Goal: Task Accomplishment & Management: Manage account settings

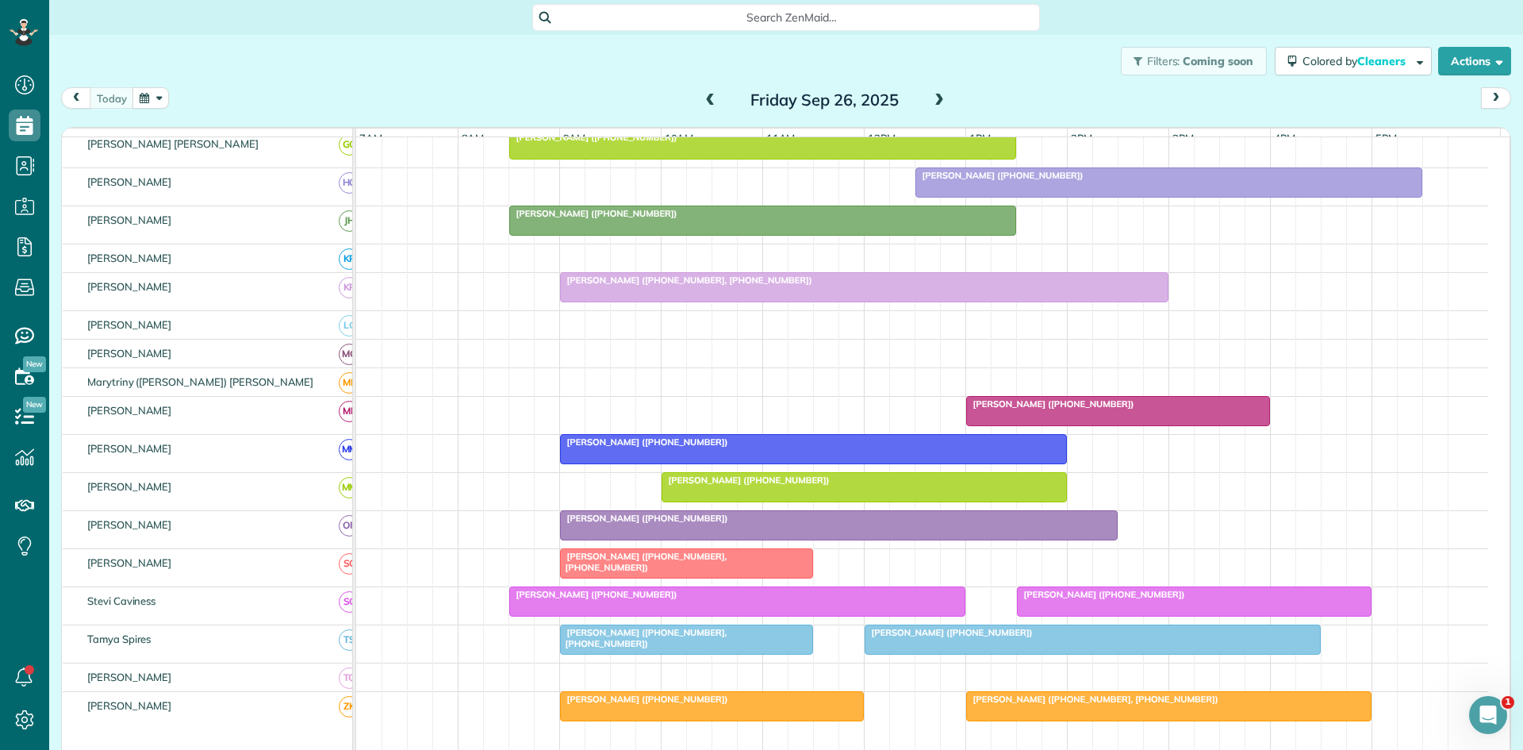
click at [748, 524] on div "[PERSON_NAME] ([PHONE_NUMBER])" at bounding box center [839, 517] width 548 height 11
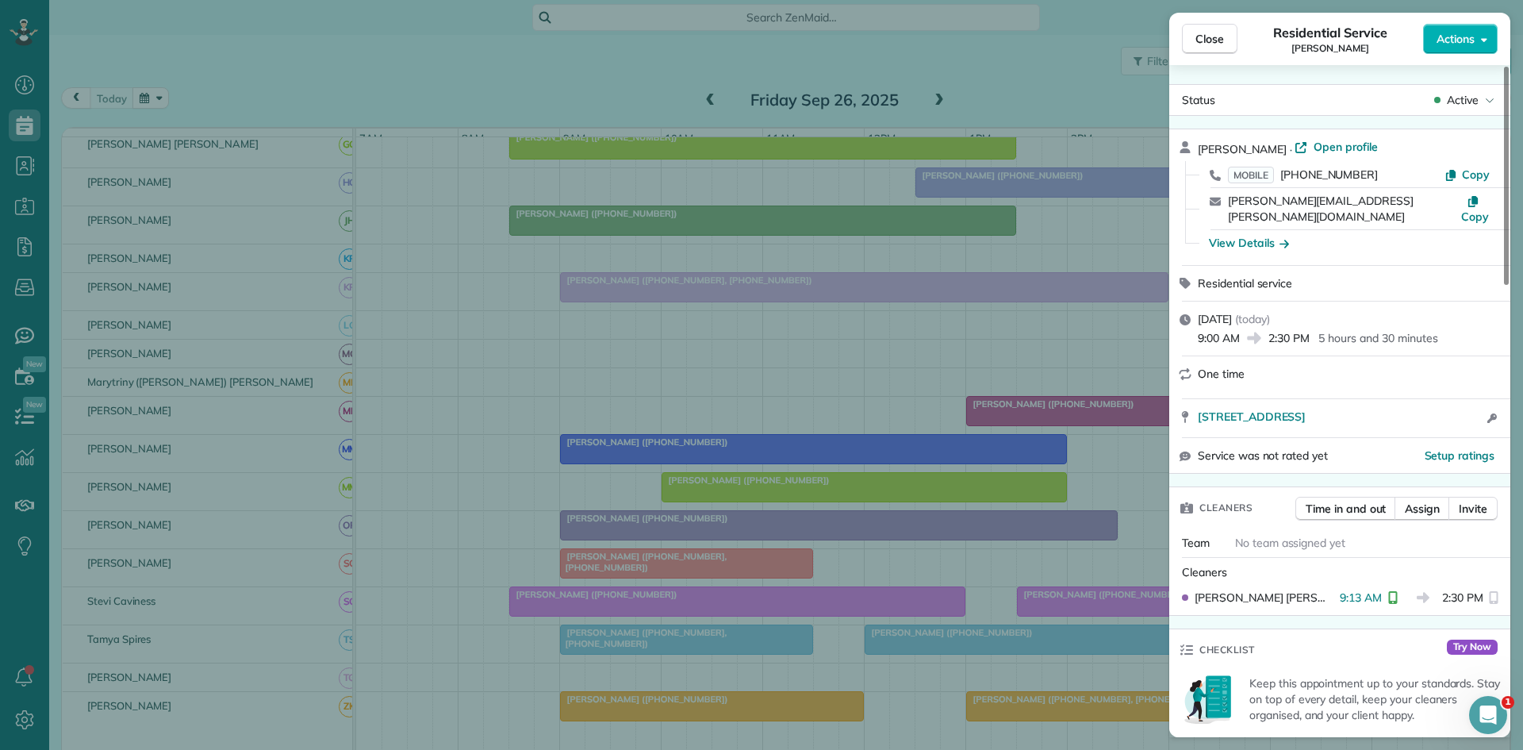
click at [744, 402] on div "Close Residential Service [PERSON_NAME] Actions Status Active [PERSON_NAME] · O…" at bounding box center [761, 375] width 1523 height 750
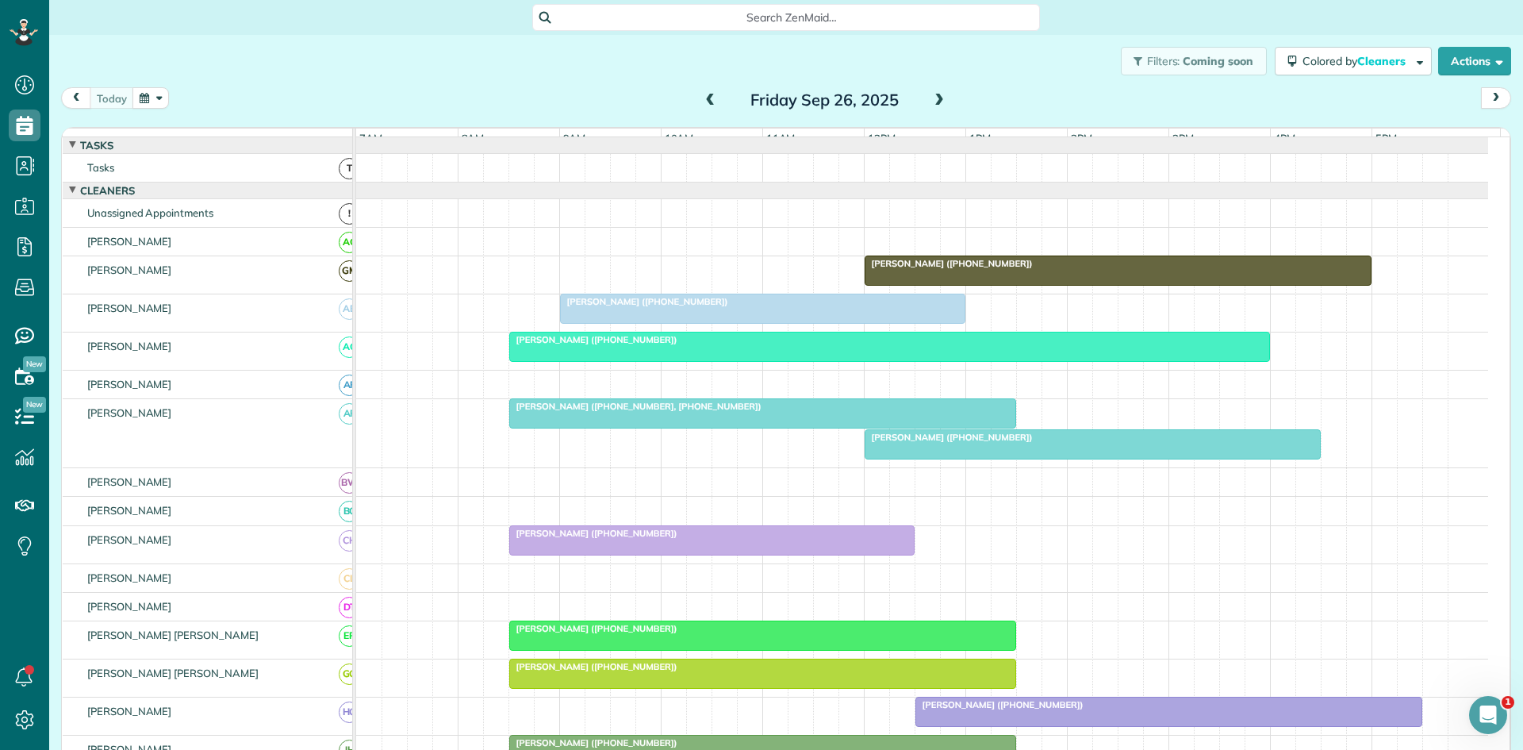
click at [966, 284] on div at bounding box center [1117, 270] width 505 height 29
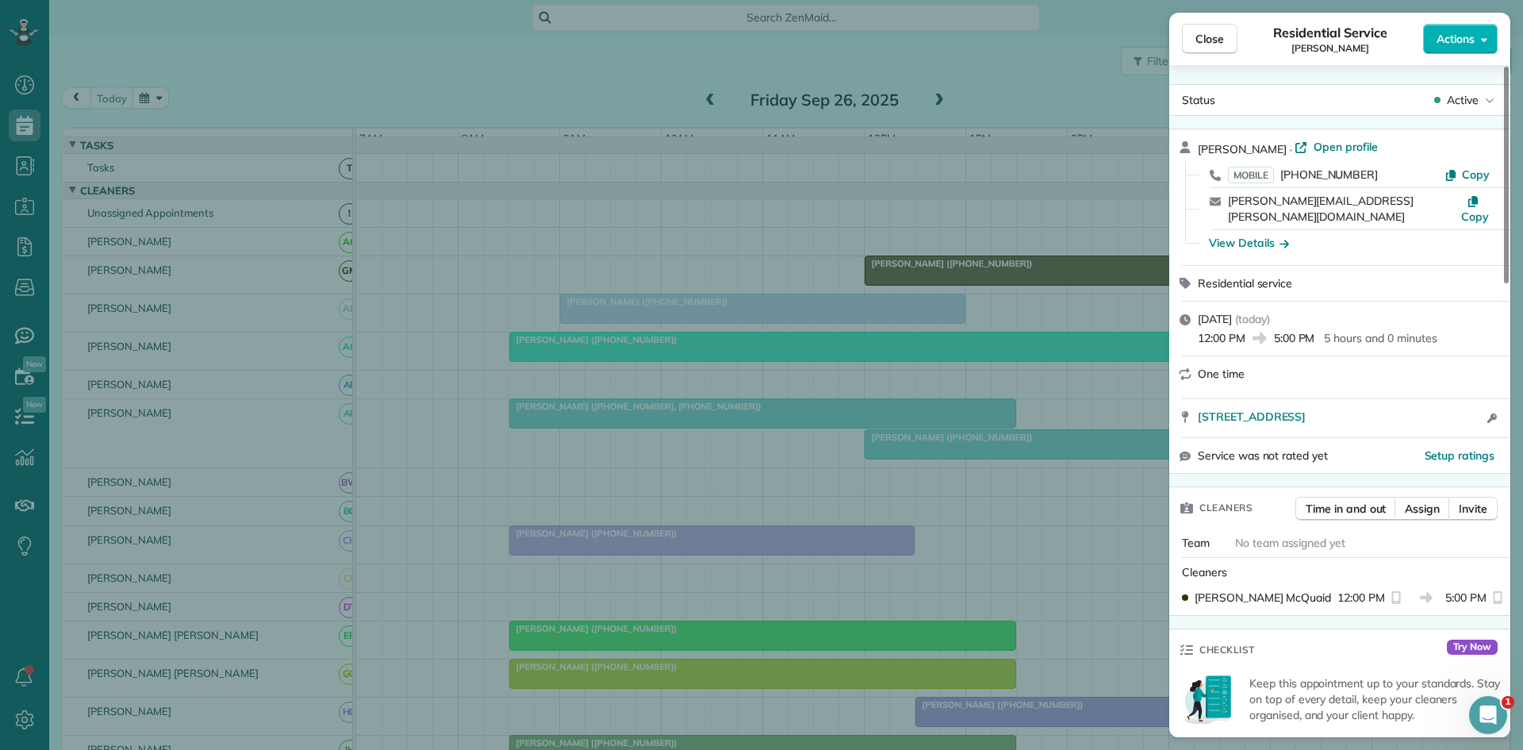
click at [943, 299] on div "Close Residential Service [PERSON_NAME] Actions Status Active [PERSON_NAME] · O…" at bounding box center [761, 375] width 1523 height 750
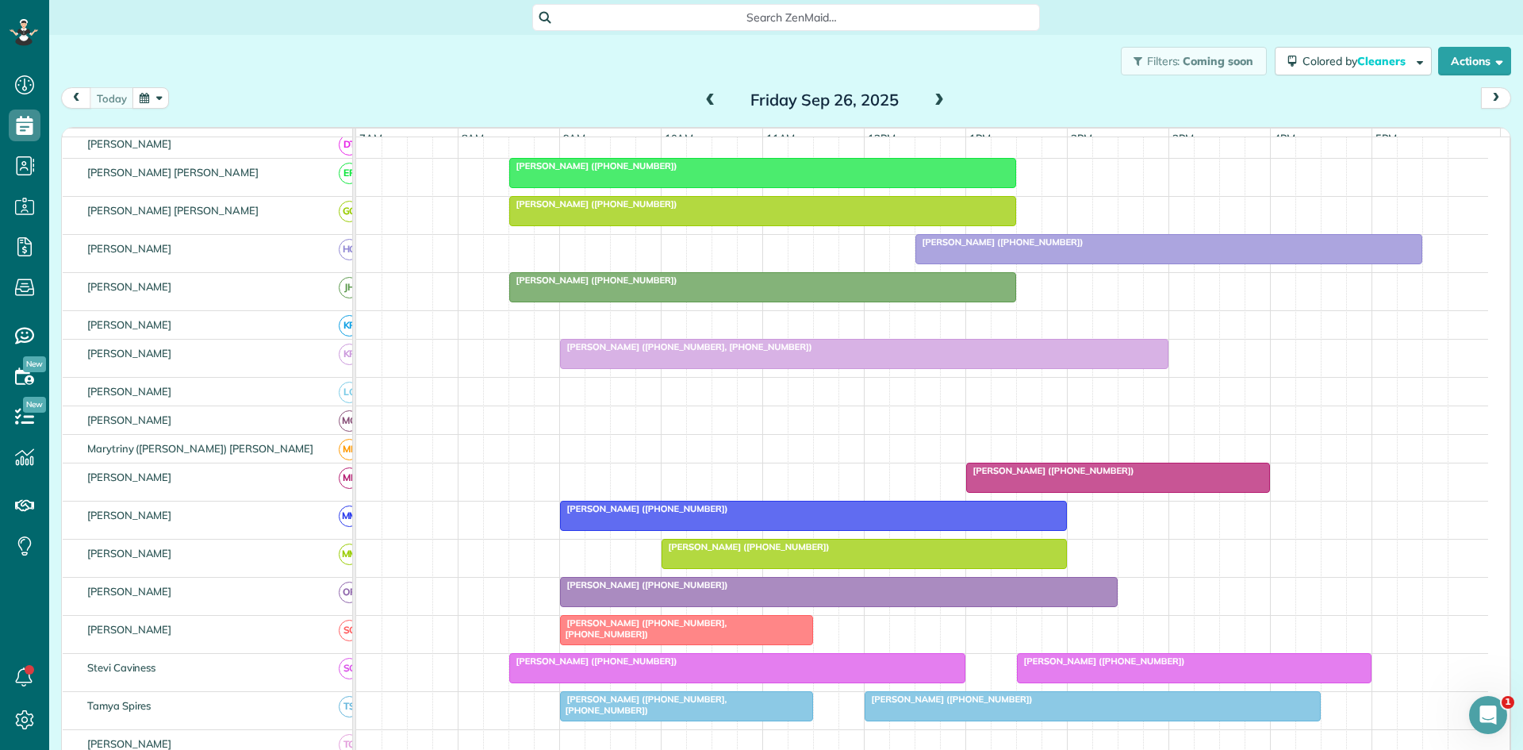
scroll to position [727, 0]
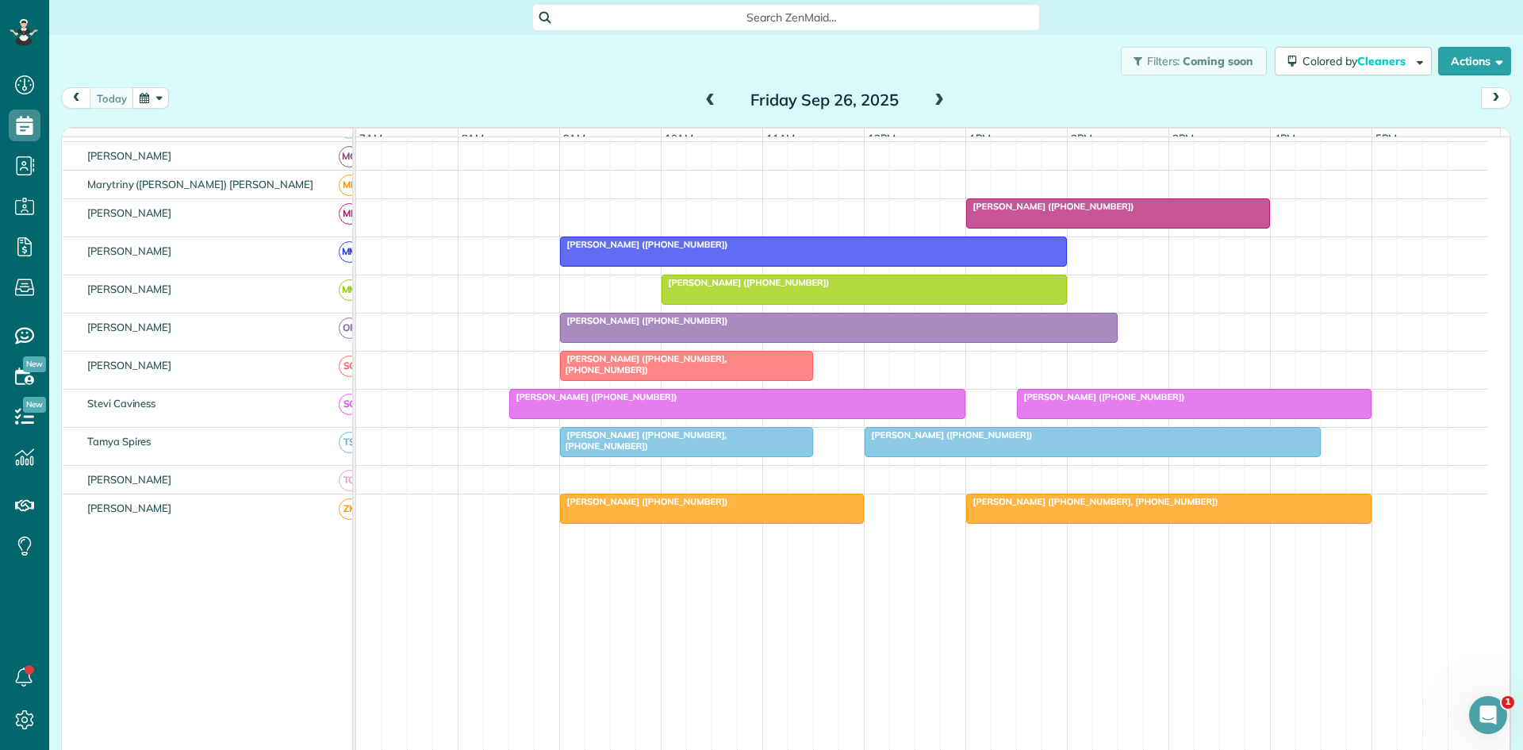
click at [1180, 402] on div "[PERSON_NAME] ([PHONE_NUMBER])" at bounding box center [1194, 396] width 345 height 11
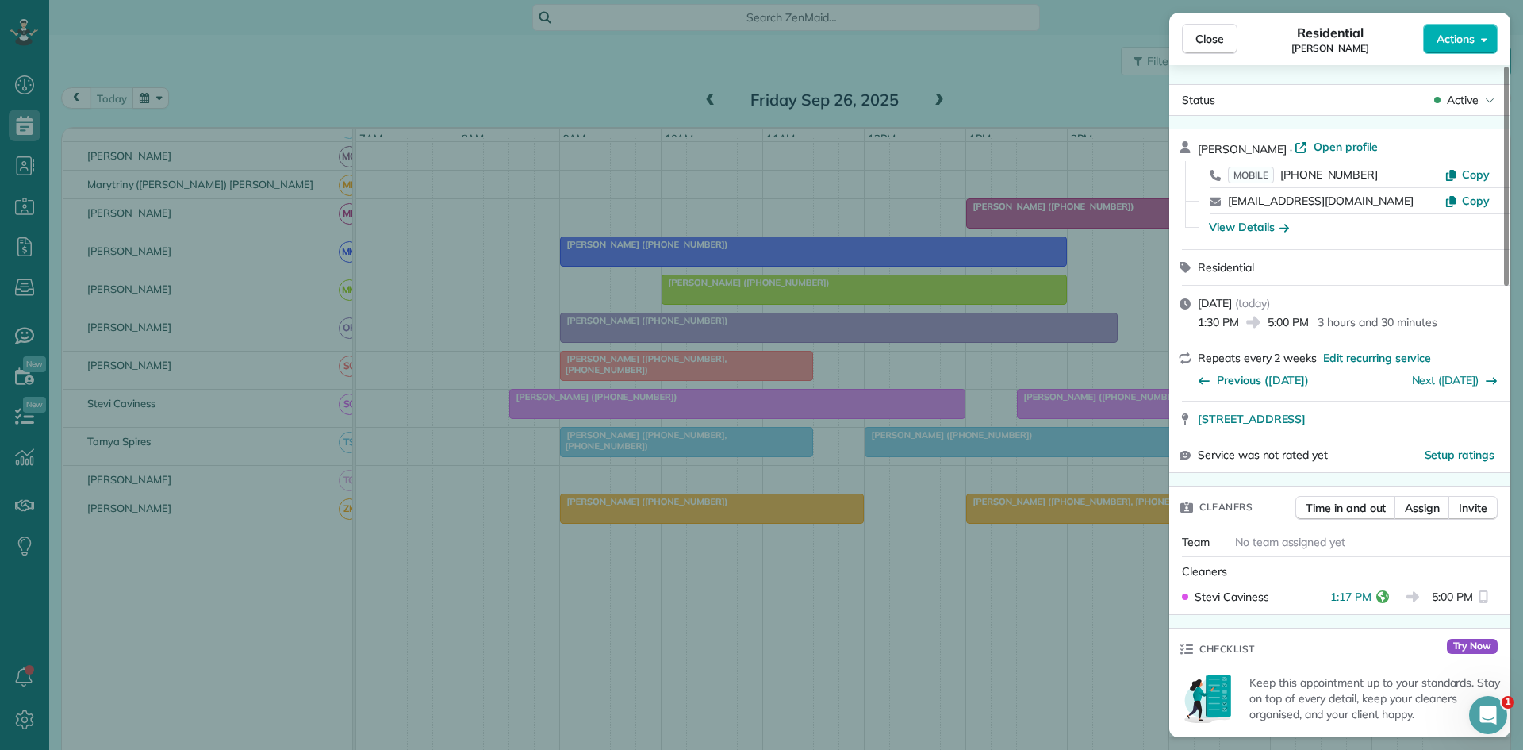
click at [1056, 372] on div "Close Residential [PERSON_NAME] Actions Status Active [PERSON_NAME] · Open prof…" at bounding box center [761, 375] width 1523 height 750
